Goal: Check status: Check status

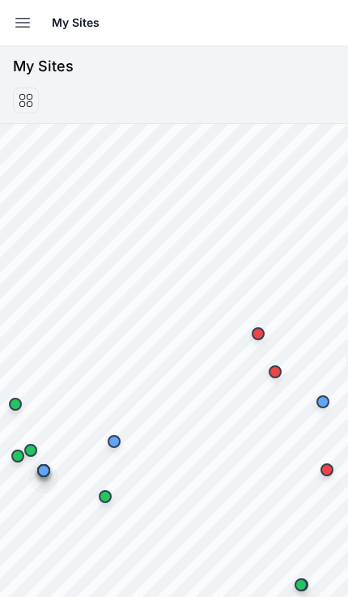
click at [30, 28] on icon "button" at bounding box center [22, 22] width 19 height 19
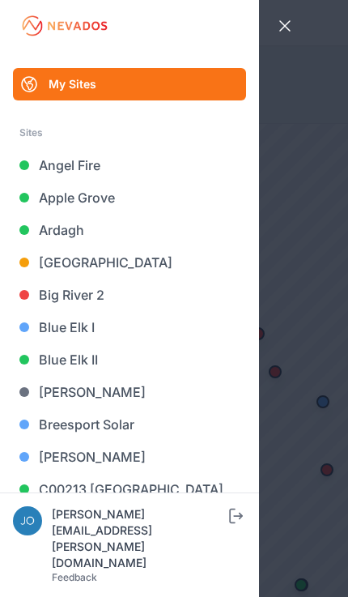
click at [37, 266] on link "[GEOGRAPHIC_DATA]" at bounding box center [129, 262] width 233 height 32
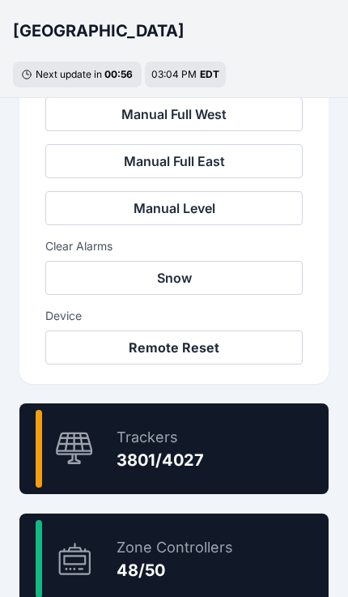
scroll to position [719, 0]
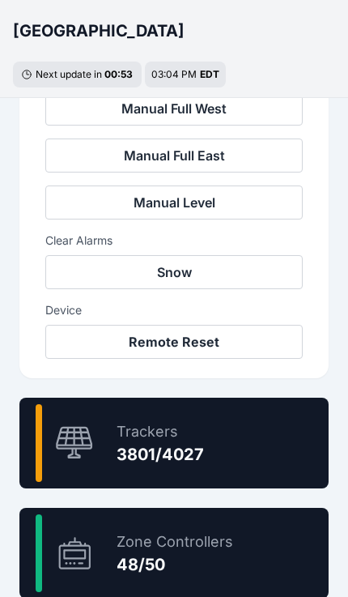
click at [261, 438] on div "94.4 % Trackers 3801/4027" at bounding box center [173, 443] width 309 height 91
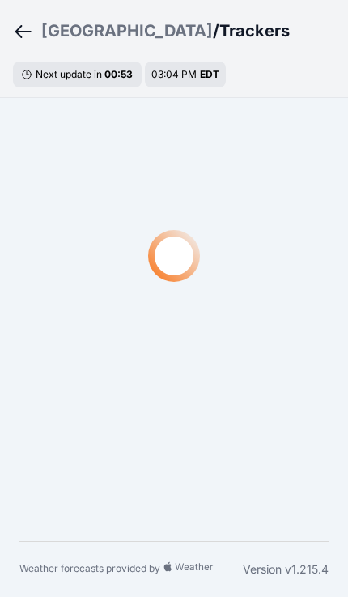
scroll to position [49, 0]
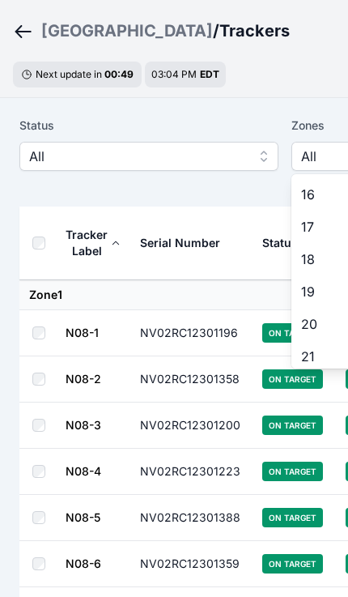
scroll to position [487, 0]
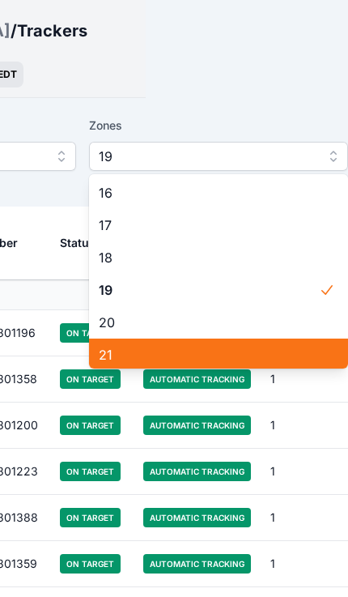
scroll to position [49, 0]
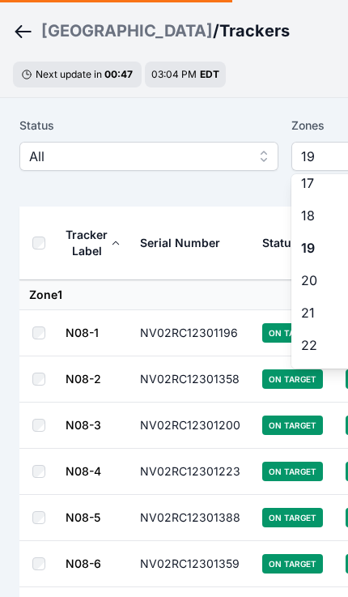
scroll to position [532, 0]
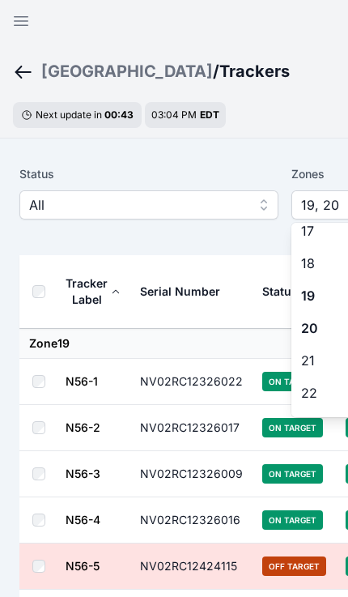
scroll to position [526, 0]
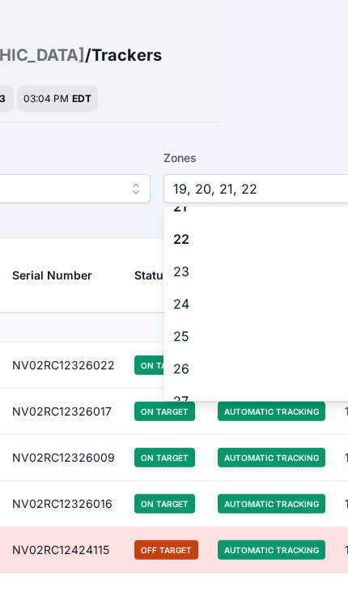
scroll to position [661, 0]
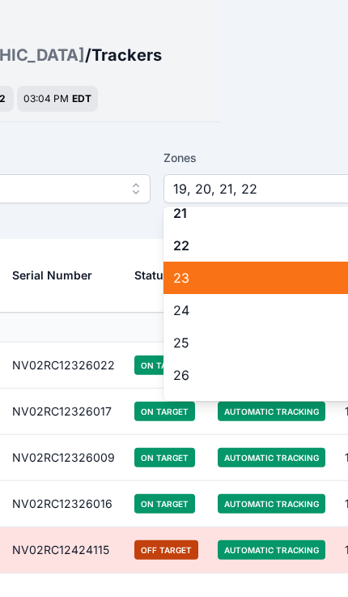
click at [219, 284] on span "23" at bounding box center [283, 293] width 220 height 19
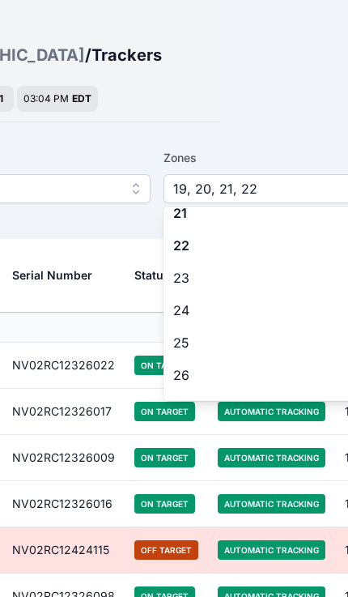
scroll to position [570, 0]
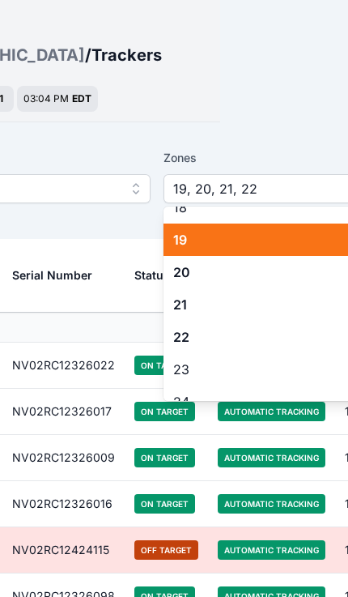
click at [200, 242] on span "19" at bounding box center [283, 239] width 220 height 19
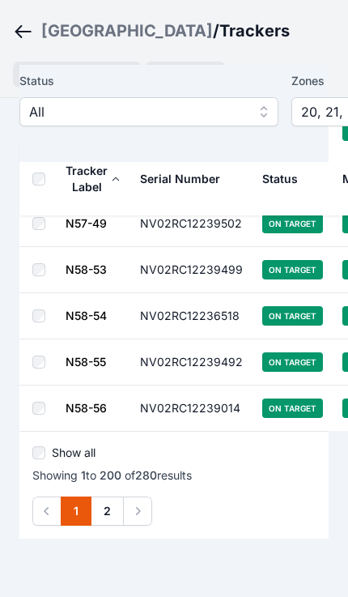
scroll to position [9212, 0]
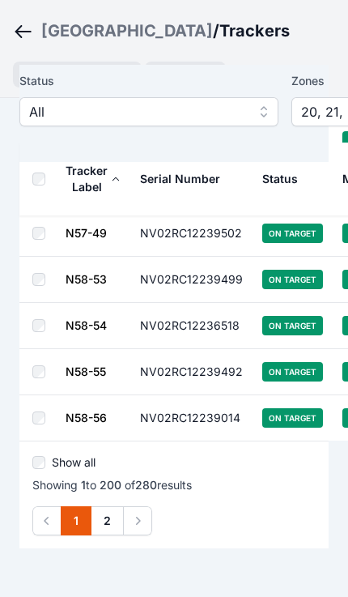
click at [110, 506] on link "2" at bounding box center [107, 520] width 33 height 29
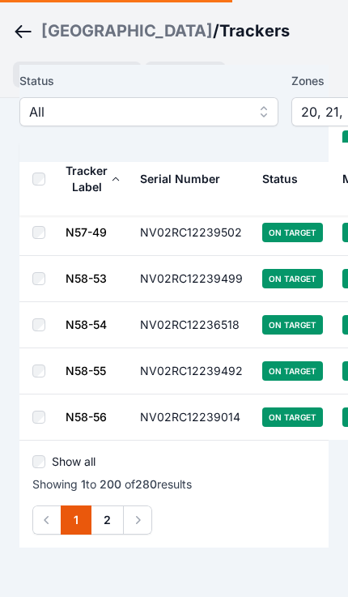
click at [116, 506] on link "2" at bounding box center [107, 520] width 33 height 29
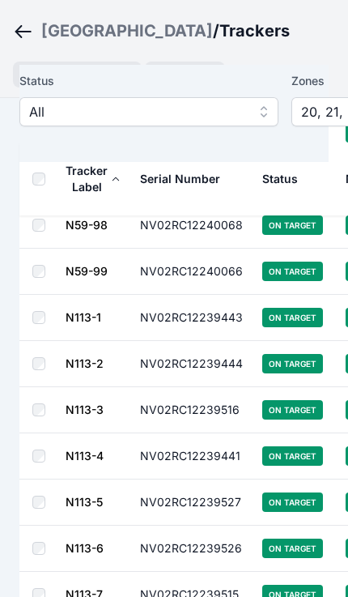
scroll to position [2604, 0]
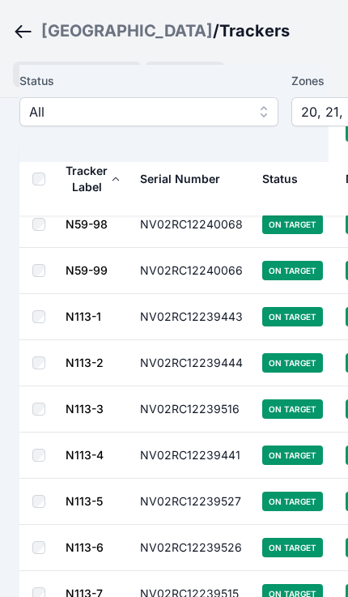
click at [28, 354] on td at bounding box center [41, 363] width 45 height 46
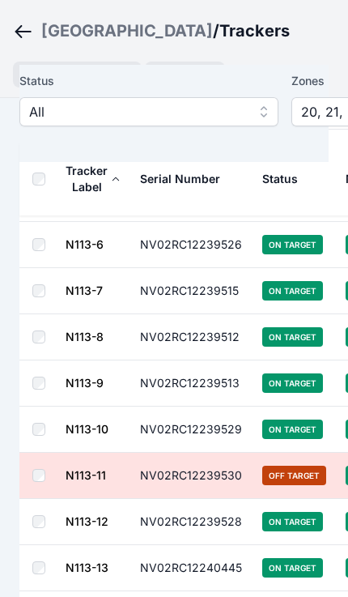
scroll to position [2930, 0]
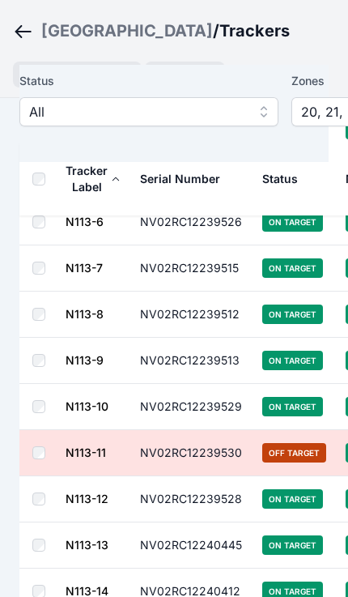
click at [31, 441] on td at bounding box center [41, 453] width 45 height 46
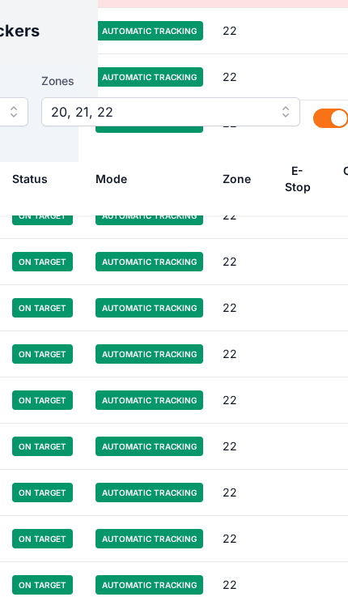
scroll to position [3394, 250]
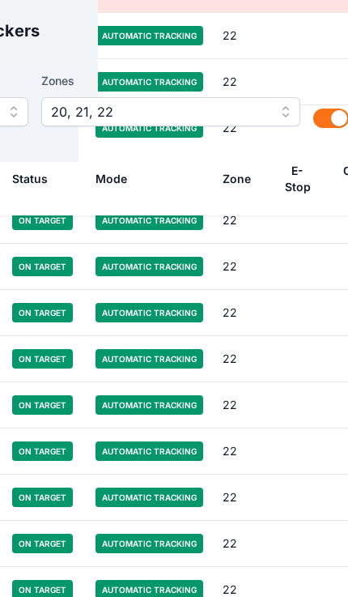
click at [243, 109] on span "20, 21, 22" at bounding box center [159, 111] width 217 height 19
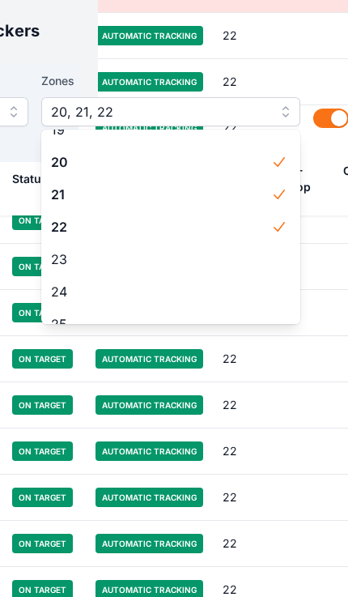
scroll to position [600, 0]
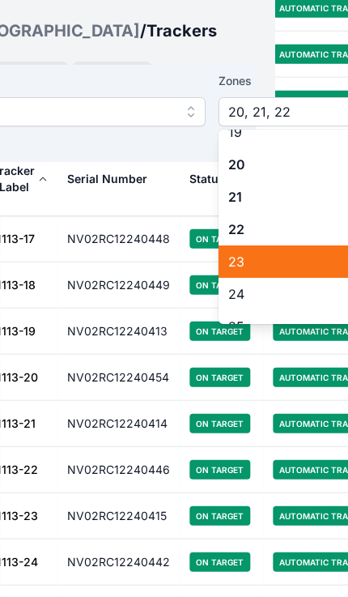
click at [250, 262] on span "23" at bounding box center [338, 261] width 220 height 19
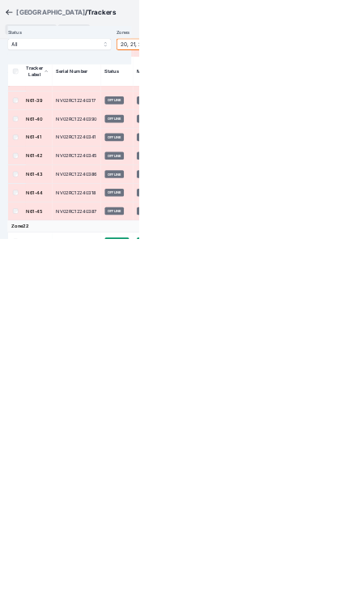
scroll to position [8331, 0]
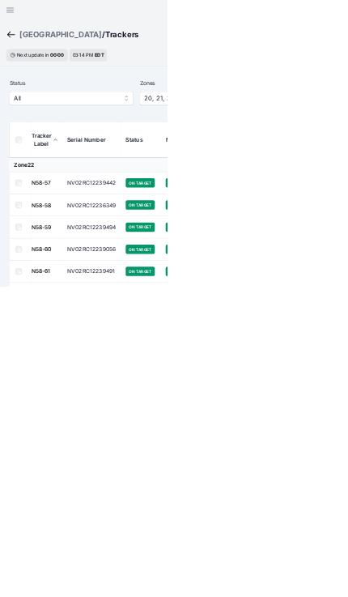
click at [19, 15] on icon "button" at bounding box center [20, 20] width 19 height 19
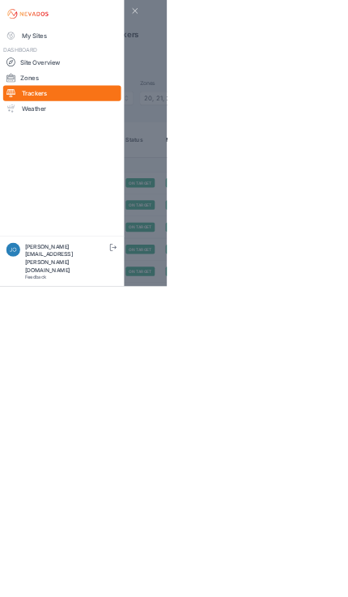
click at [92, 66] on link "My Sites" at bounding box center [129, 74] width 246 height 32
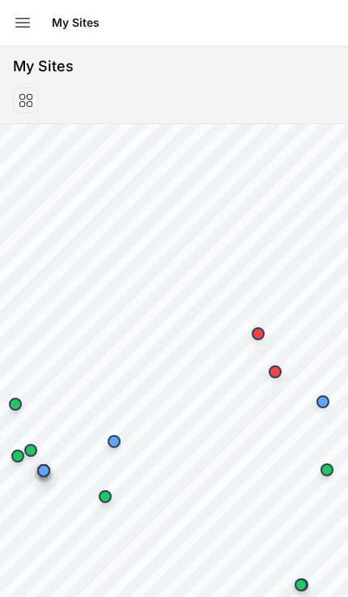
click at [15, 27] on icon "button" at bounding box center [22, 22] width 19 height 19
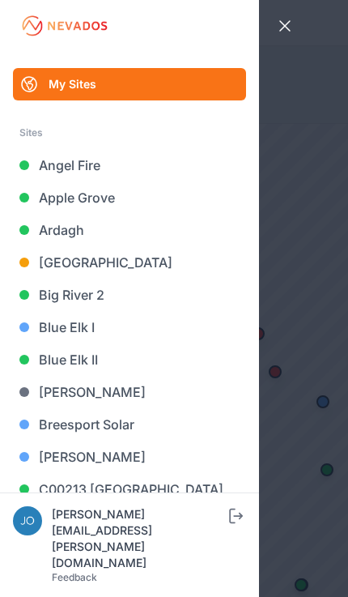
click at [87, 262] on link "[GEOGRAPHIC_DATA]" at bounding box center [129, 262] width 233 height 32
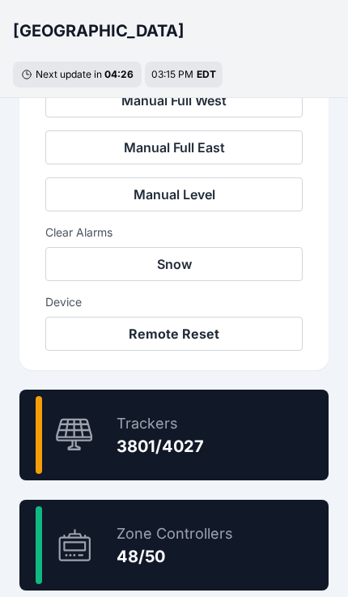
click at [241, 450] on div "94.4 % Trackers 3801/4027" at bounding box center [173, 435] width 309 height 91
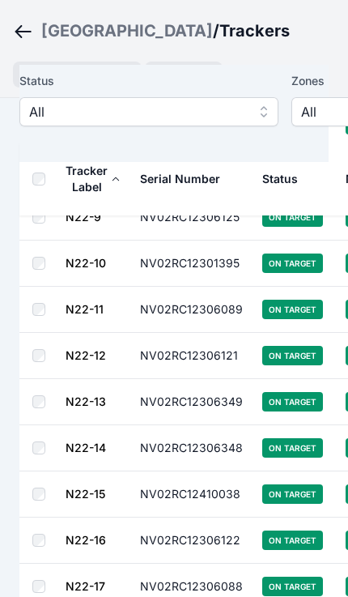
scroll to position [9105, 0]
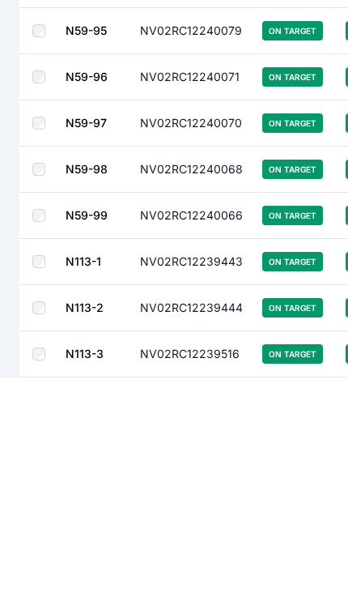
scroll to position [91304, 0]
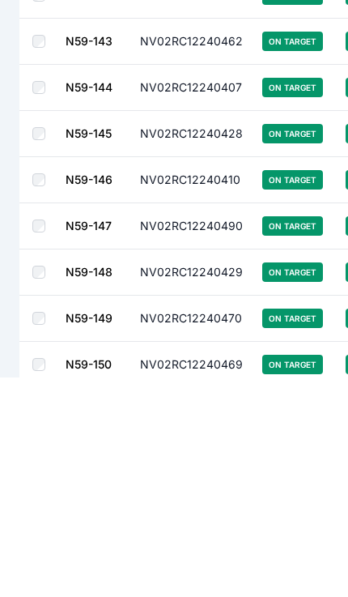
scroll to position [98738, 0]
